Goal: Information Seeking & Learning: Learn about a topic

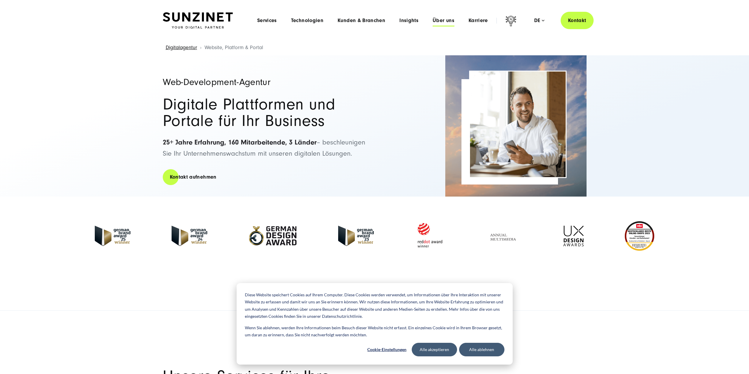
click at [441, 23] on span "Über uns" at bounding box center [444, 21] width 22 height 6
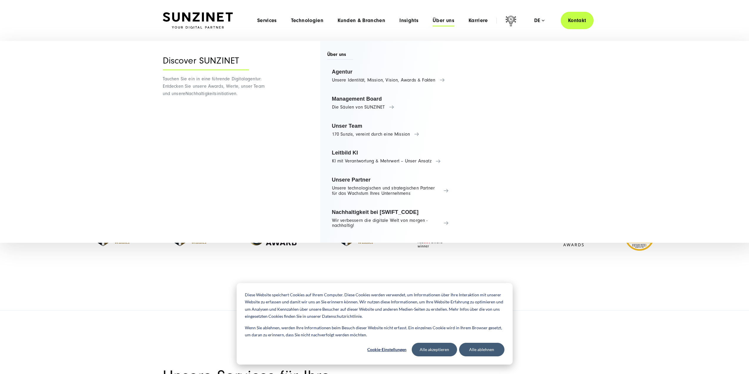
click at [660, 18] on header "Smart Search AI Hier können Sie eine konkrete Frage zu unserer Agentur und unse…" at bounding box center [374, 20] width 749 height 41
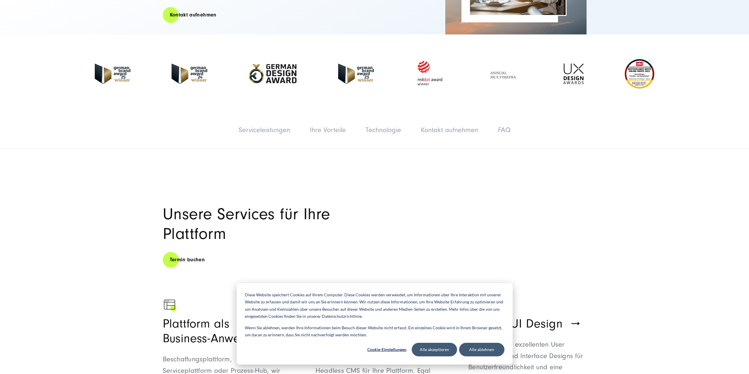
scroll to position [265, 0]
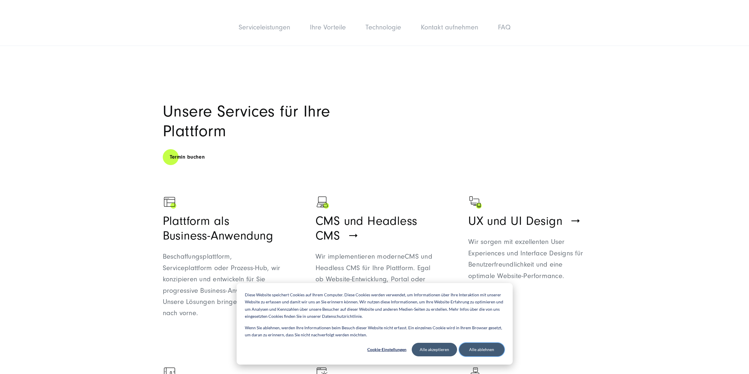
click at [489, 348] on button "Alle ablehnen" at bounding box center [481, 350] width 45 height 14
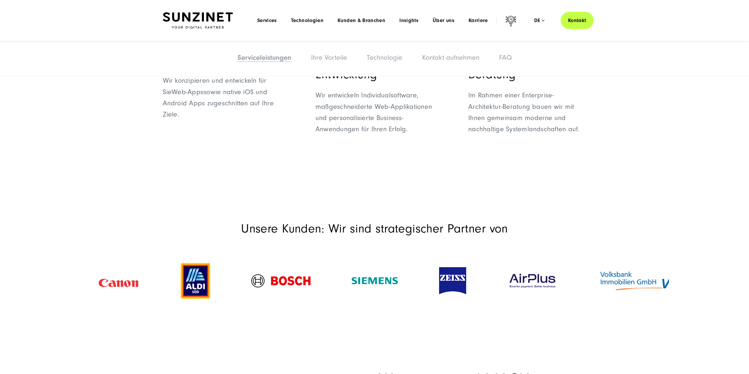
scroll to position [0, 0]
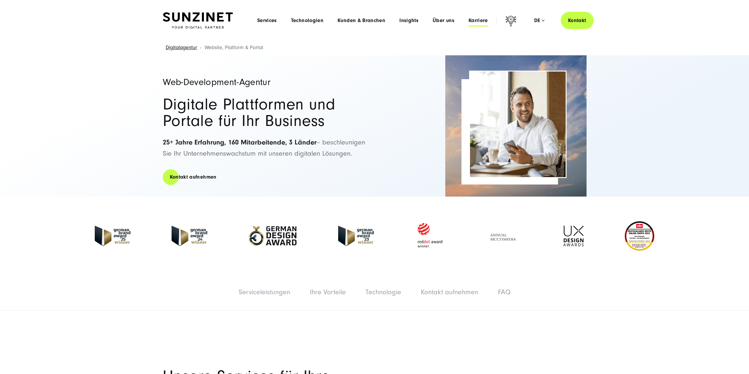
click at [477, 18] on span "Karriere" at bounding box center [478, 21] width 19 height 6
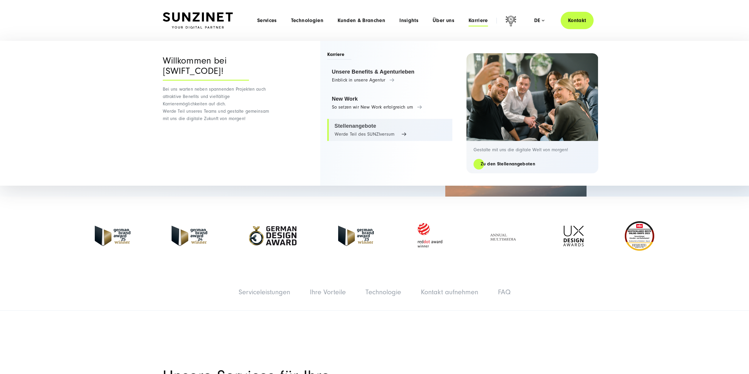
click at [347, 127] on link "Stellenangebote Werde Teil des SUNZIversum" at bounding box center [389, 130] width 125 height 22
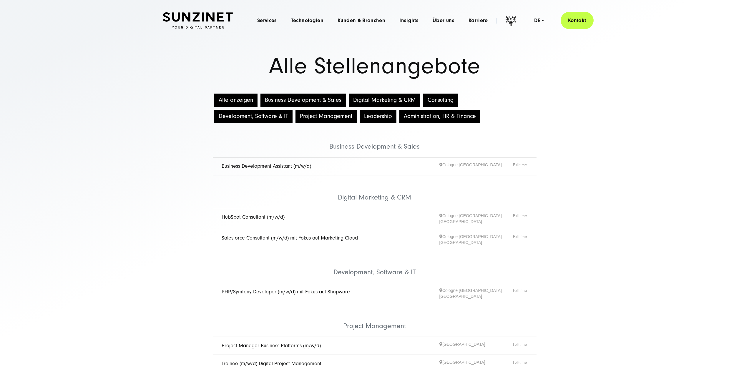
click at [257, 116] on button "Development, Software & IT" at bounding box center [253, 116] width 78 height 13
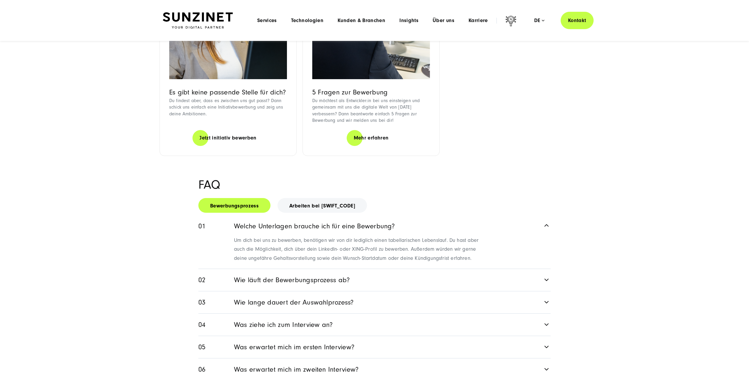
scroll to position [206, 0]
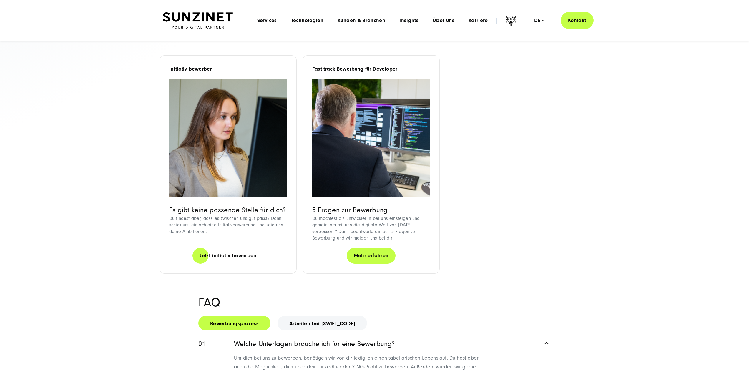
click at [370, 254] on link "Mehr erfahren" at bounding box center [371, 255] width 49 height 17
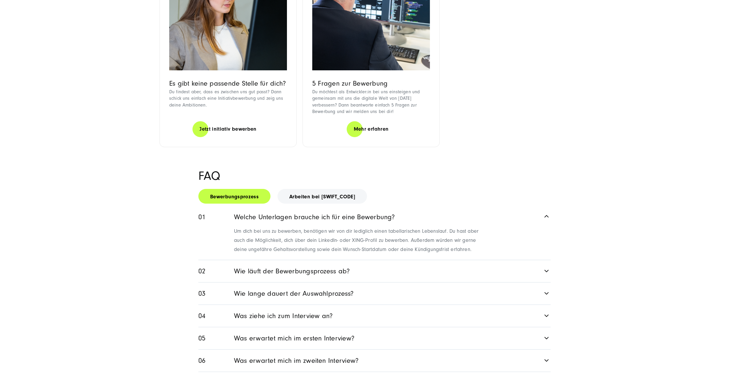
scroll to position [677, 0]
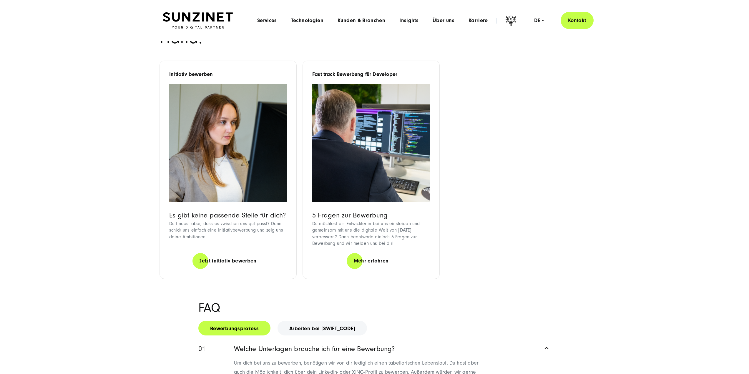
drag, startPoint x: 486, startPoint y: 86, endPoint x: 486, endPoint y: 81, distance: 5.3
